Goal: Task Accomplishment & Management: Manage account settings

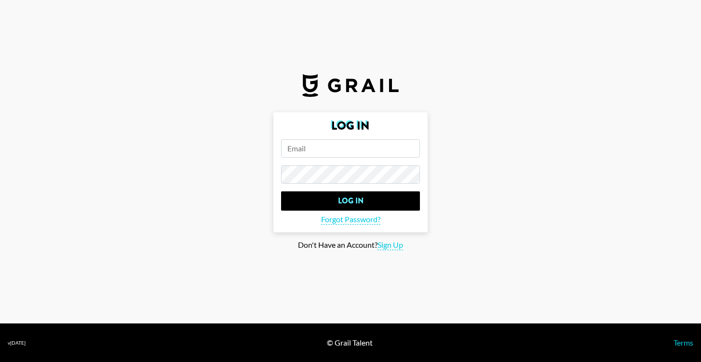
click at [500, 216] on main "Log In Log In Forgot Password? Don't Have an Account? Sign Up" at bounding box center [350, 181] width 685 height 138
click at [393, 244] on span "Sign Up" at bounding box center [390, 245] width 26 height 10
type input "Sign Up"
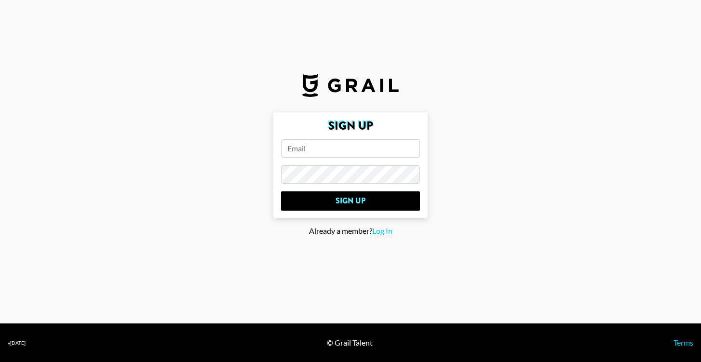
click at [366, 147] on input "email" at bounding box center [350, 148] width 139 height 18
click at [492, 180] on main "Sign Up Sign Up Already a member? Log In" at bounding box center [350, 181] width 685 height 138
click at [357, 149] on input "email" at bounding box center [350, 148] width 139 height 18
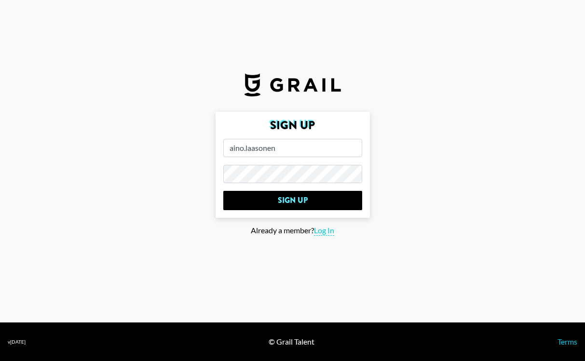
click at [44, 21] on section "Sign Up aino.laasonen Sign Up Already a member? Log In" at bounding box center [292, 161] width 585 height 322
click at [59, 61] on section "Sign Up aino.laasonen Sign Up Already a member? Log In" at bounding box center [292, 161] width 585 height 322
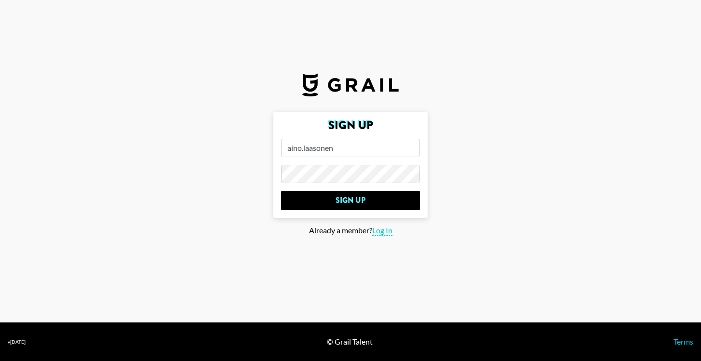
click at [339, 142] on input "aino.laasonen" at bounding box center [350, 148] width 139 height 18
click at [349, 150] on input "aino.laasonen" at bounding box center [350, 148] width 139 height 18
drag, startPoint x: 389, startPoint y: 147, endPoint x: 341, endPoint y: 147, distance: 47.7
click at [341, 147] on input "aino.laasonen@gmail.com" at bounding box center [350, 148] width 139 height 18
type input "[EMAIL_ADDRESS][DOMAIN_NAME]"
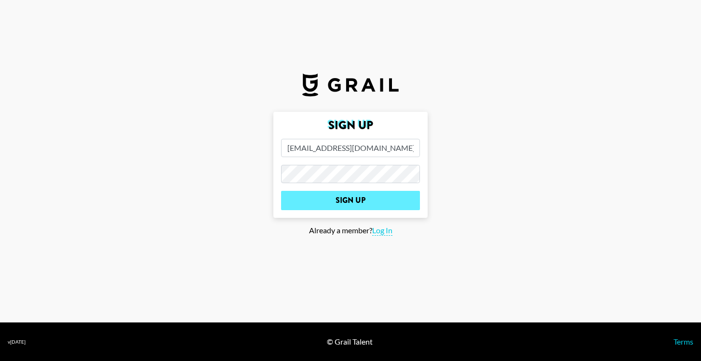
click at [380, 202] on input "Sign Up" at bounding box center [350, 200] width 139 height 19
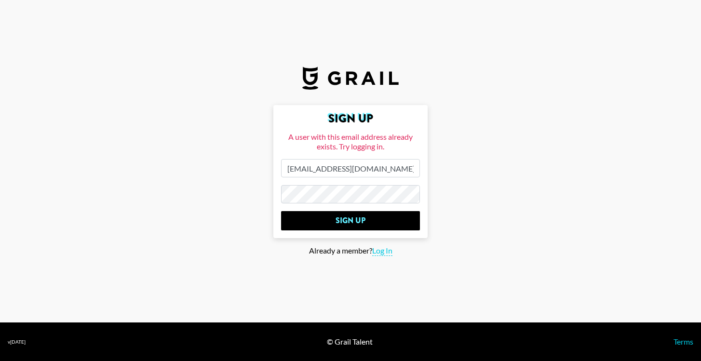
click at [452, 176] on main "Sign Up A user with this email address already exists. Try logging in. aino.laa…" at bounding box center [350, 180] width 685 height 151
click at [385, 252] on span "Log In" at bounding box center [382, 251] width 20 height 10
type input "Log In"
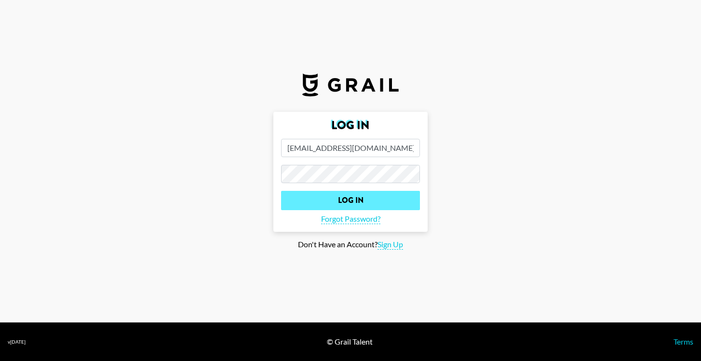
click at [367, 201] on input "Log In" at bounding box center [350, 200] width 139 height 19
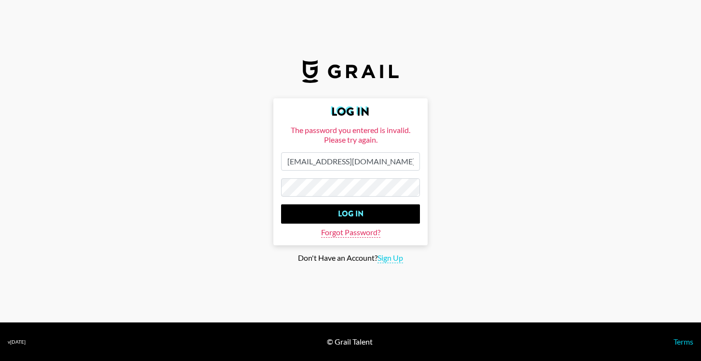
click at [347, 234] on span "Forgot Password?" at bounding box center [350, 232] width 59 height 10
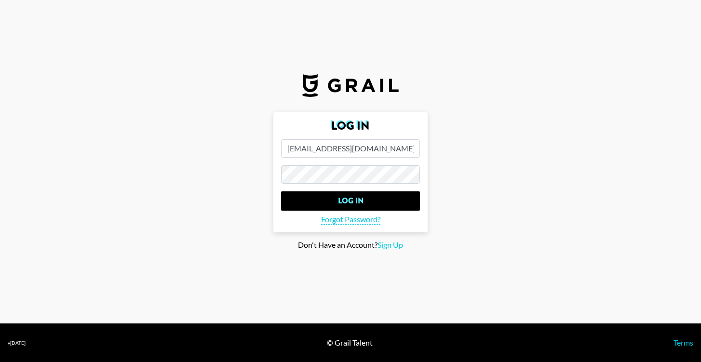
type input "[EMAIL_ADDRESS][DOMAIN_NAME]"
click at [350, 200] on input "Log In" at bounding box center [350, 200] width 139 height 19
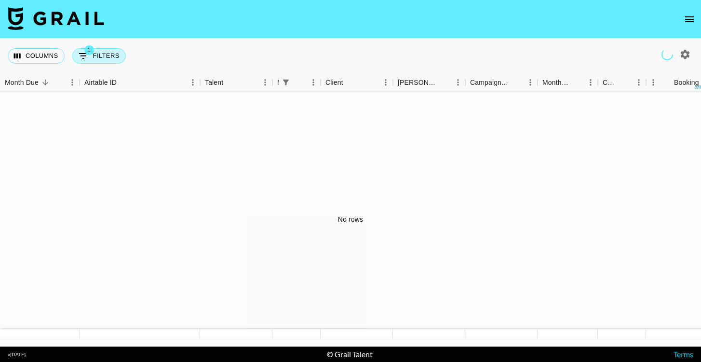
click at [107, 50] on button "1 Filters" at bounding box center [98, 55] width 53 height 15
select select "managerIds"
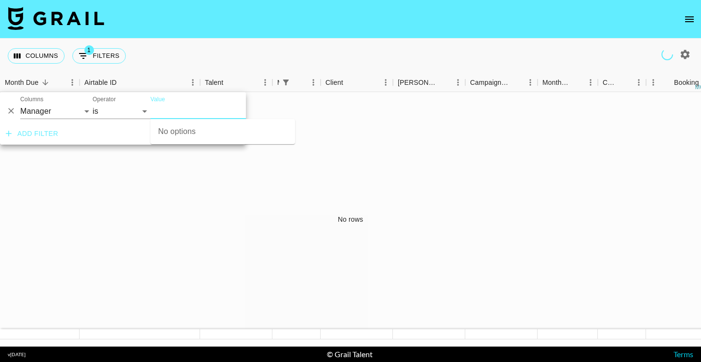
click at [174, 110] on input "Value" at bounding box center [209, 111] width 118 height 15
click at [169, 58] on div "Columns 1 Filters + Booking" at bounding box center [350, 56] width 701 height 35
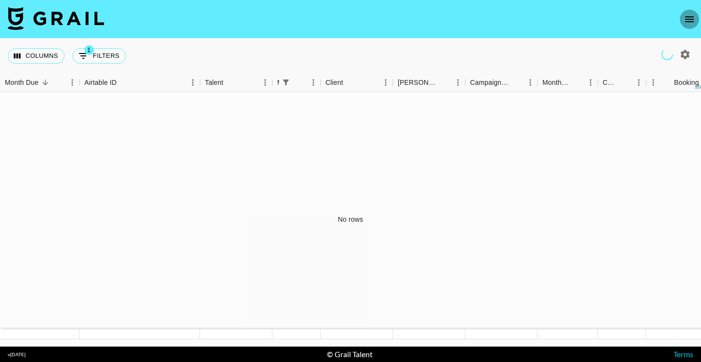
click at [692, 20] on icon "open drawer" at bounding box center [689, 19] width 12 height 12
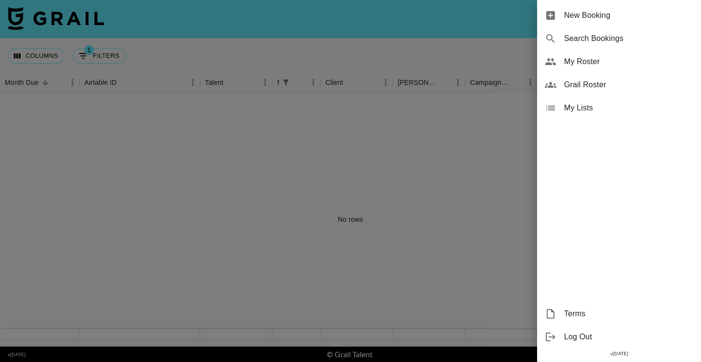
click at [463, 43] on div at bounding box center [350, 181] width 701 height 362
